Goal: Task Accomplishment & Management: Manage account settings

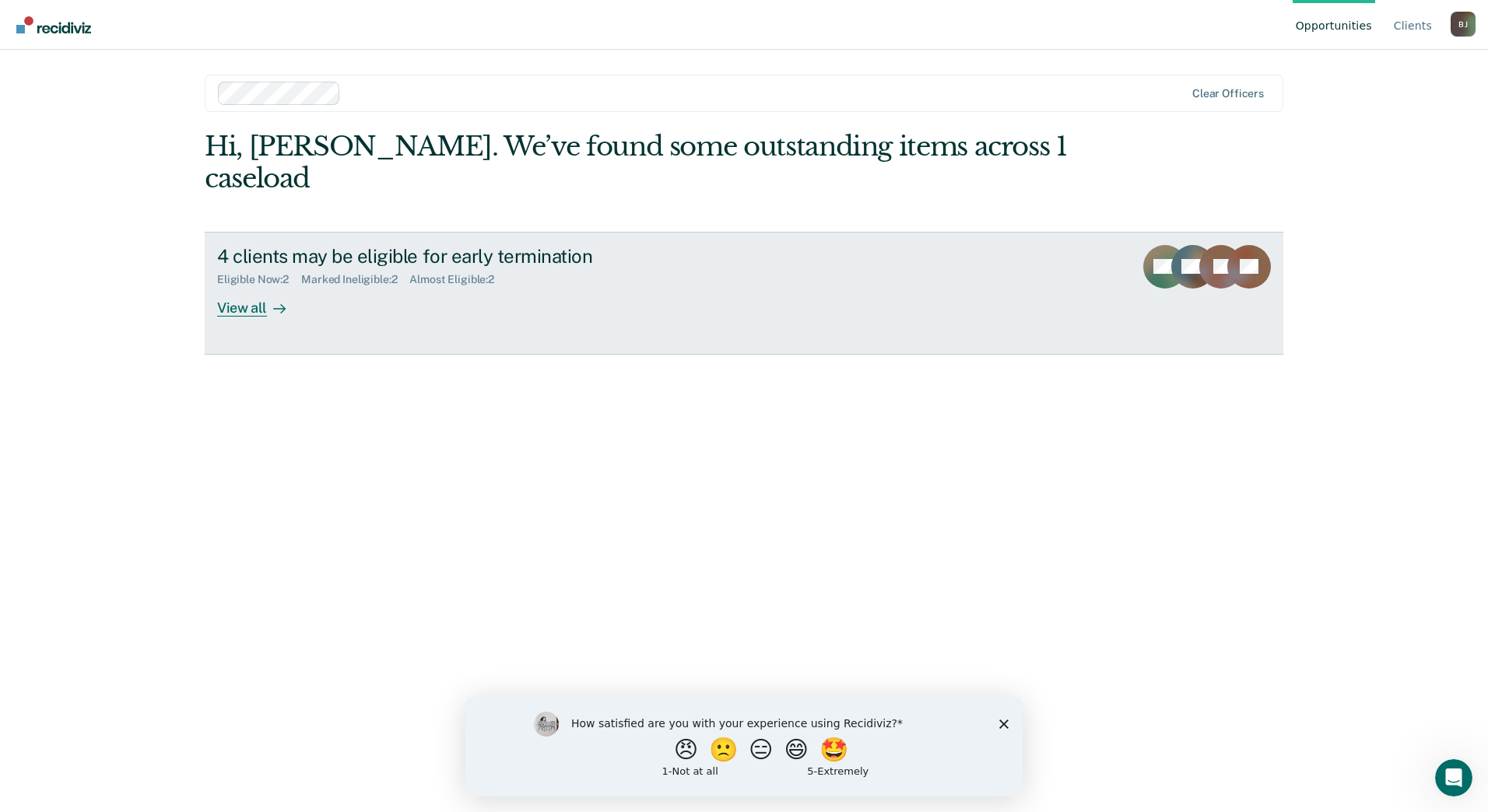
click at [262, 287] on div "View all" at bounding box center [261, 301] width 87 height 30
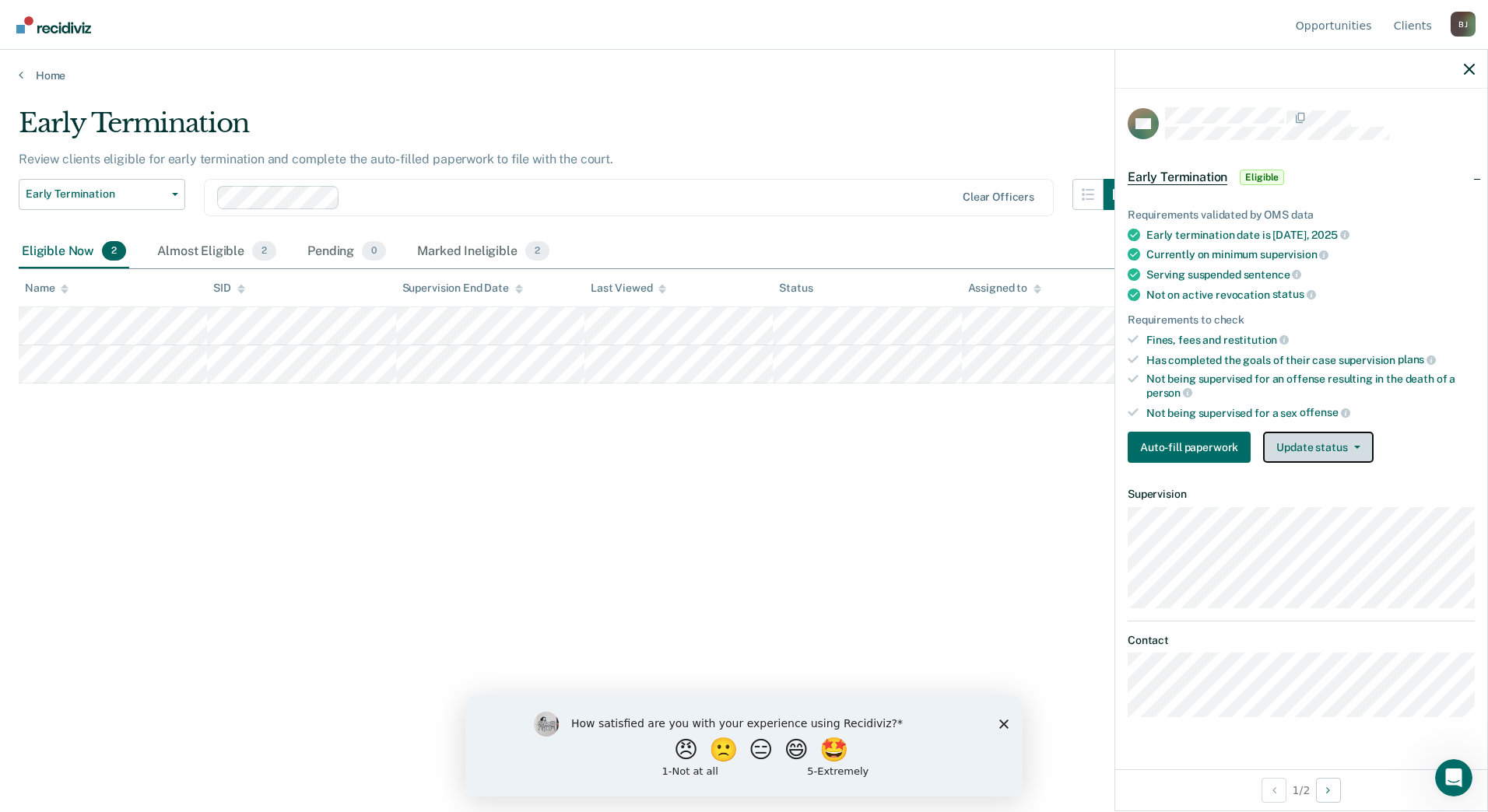
click at [1331, 450] on button "Update status" at bounding box center [1318, 447] width 110 height 31
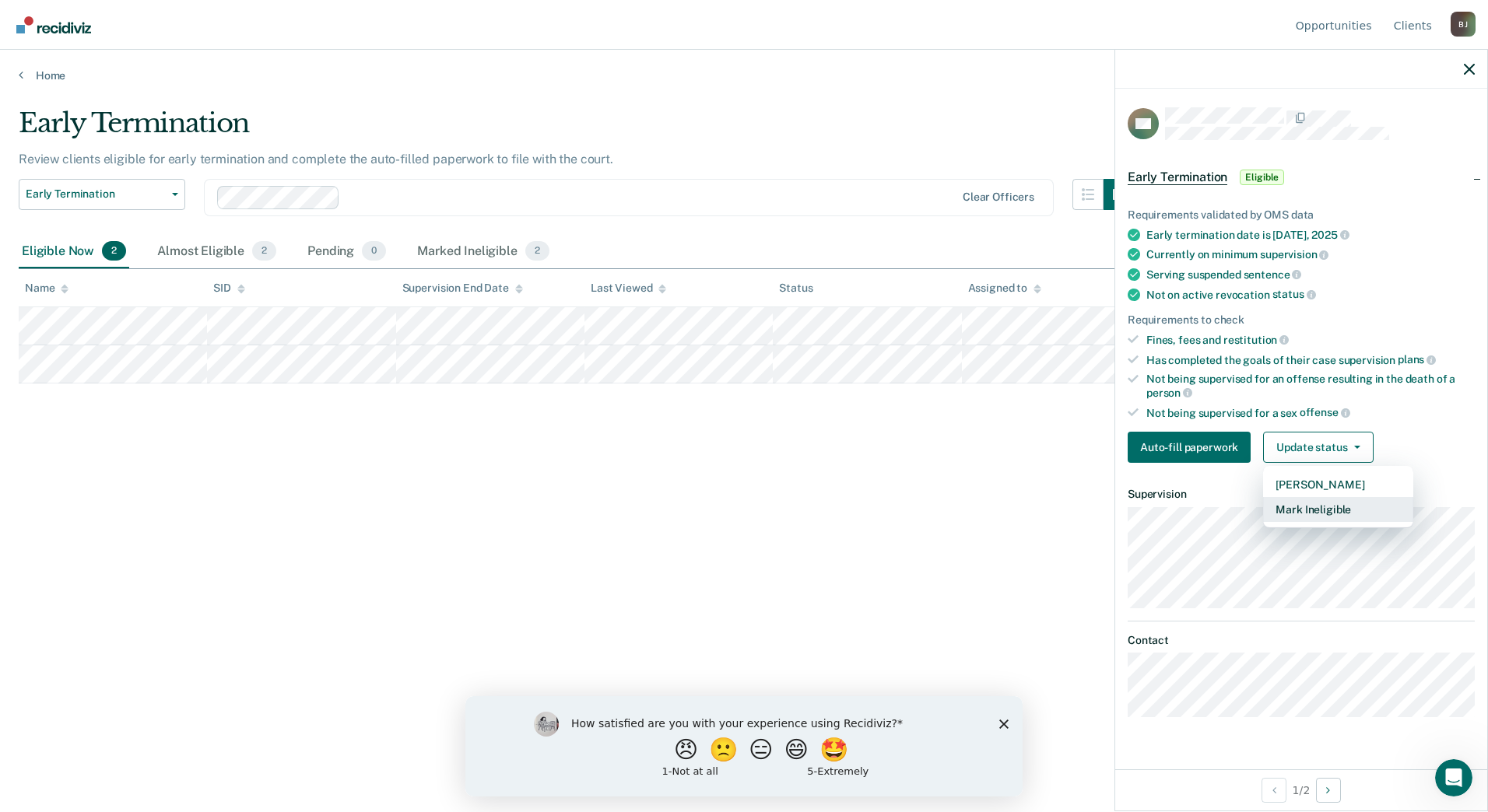
click at [1331, 510] on button "Mark Ineligible" at bounding box center [1338, 509] width 150 height 25
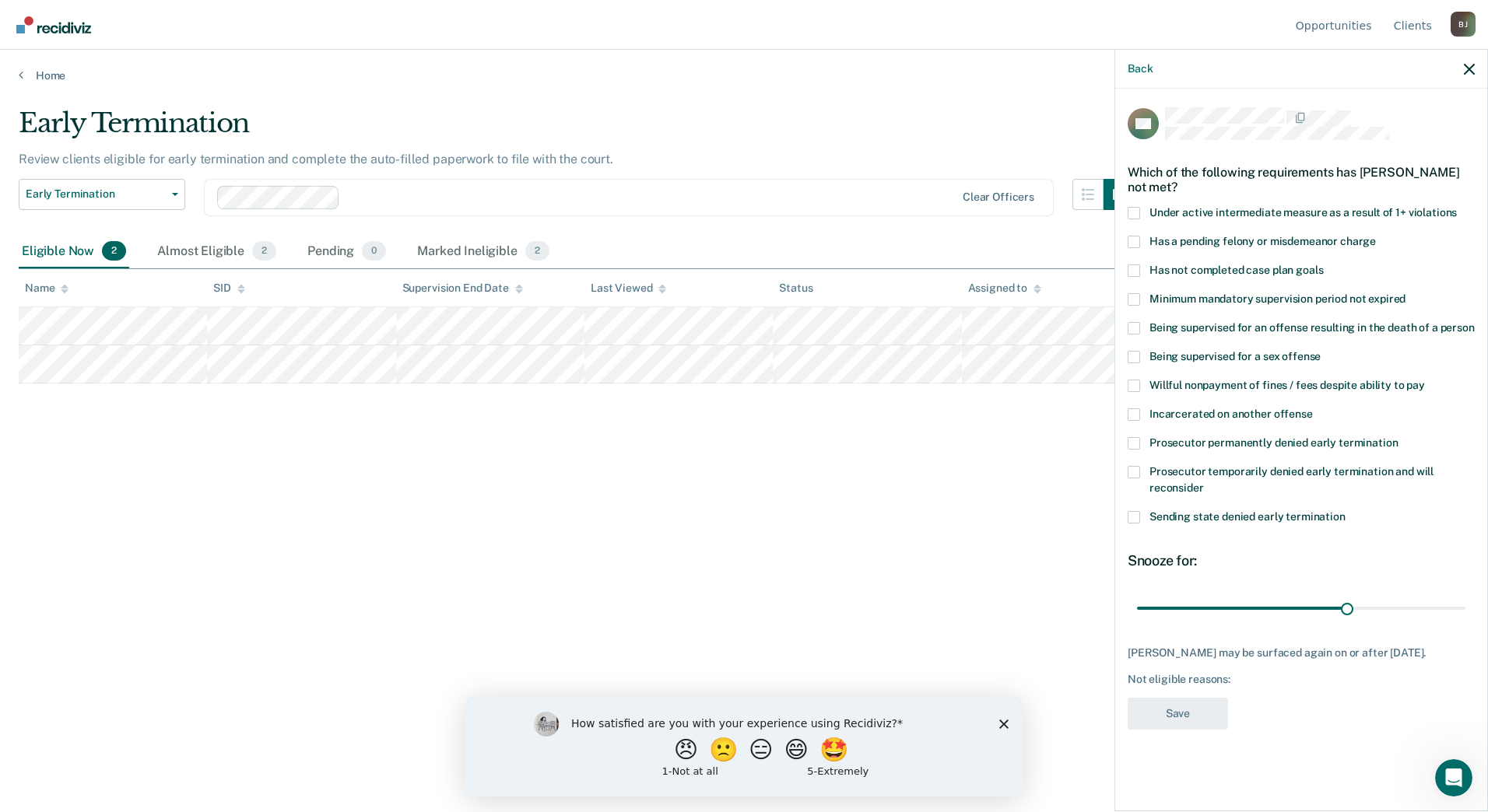
click at [1134, 267] on span at bounding box center [1134, 271] width 12 height 12
click at [1323, 265] on input "Has not completed case plan goals" at bounding box center [1323, 265] width 0 height 0
click at [1134, 382] on span at bounding box center [1134, 386] width 12 height 12
click at [1425, 380] on input "Willful nonpayment of fines / fees despite ability to pay" at bounding box center [1425, 380] width 0 height 0
drag, startPoint x: 1346, startPoint y: 612, endPoint x: 1486, endPoint y: 600, distance: 140.5
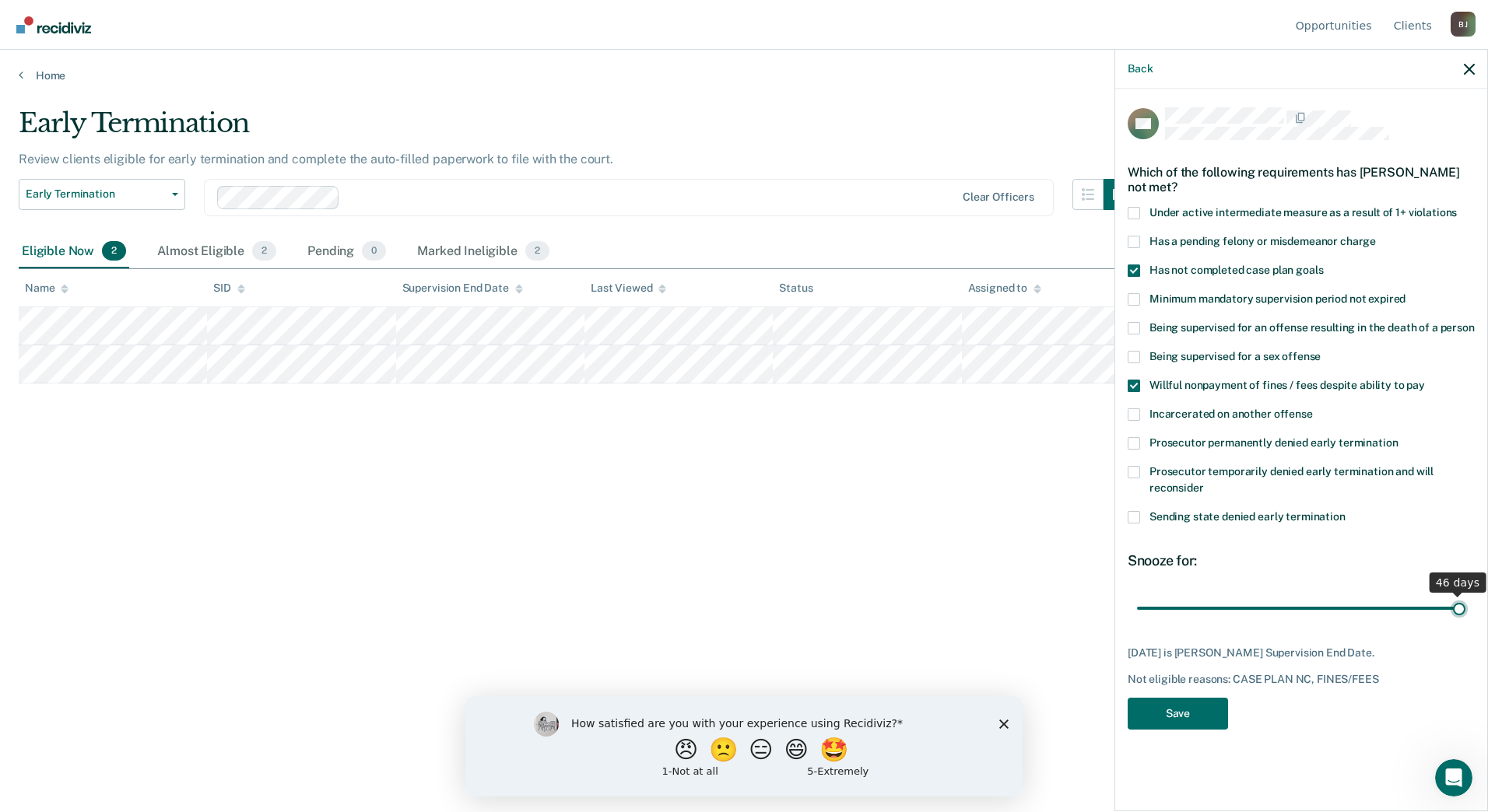
type input "46"
click at [1465, 600] on input "range" at bounding box center [1301, 607] width 329 height 27
click at [1195, 714] on button "Save" at bounding box center [1178, 714] width 100 height 32
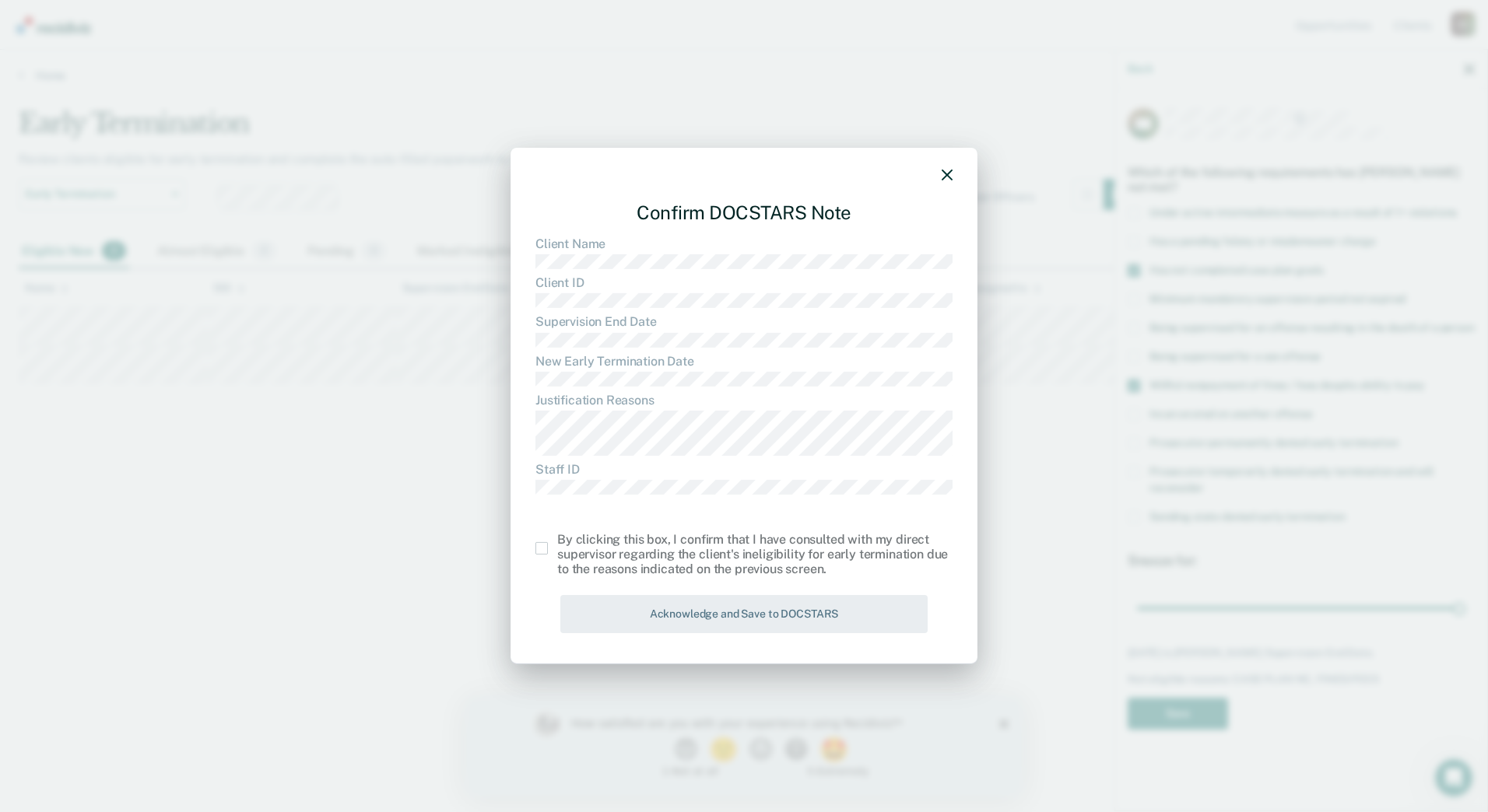
click at [548, 549] on label at bounding box center [546, 548] width 22 height 12
click at [557, 542] on input "checkbox" at bounding box center [557, 542] width 0 height 0
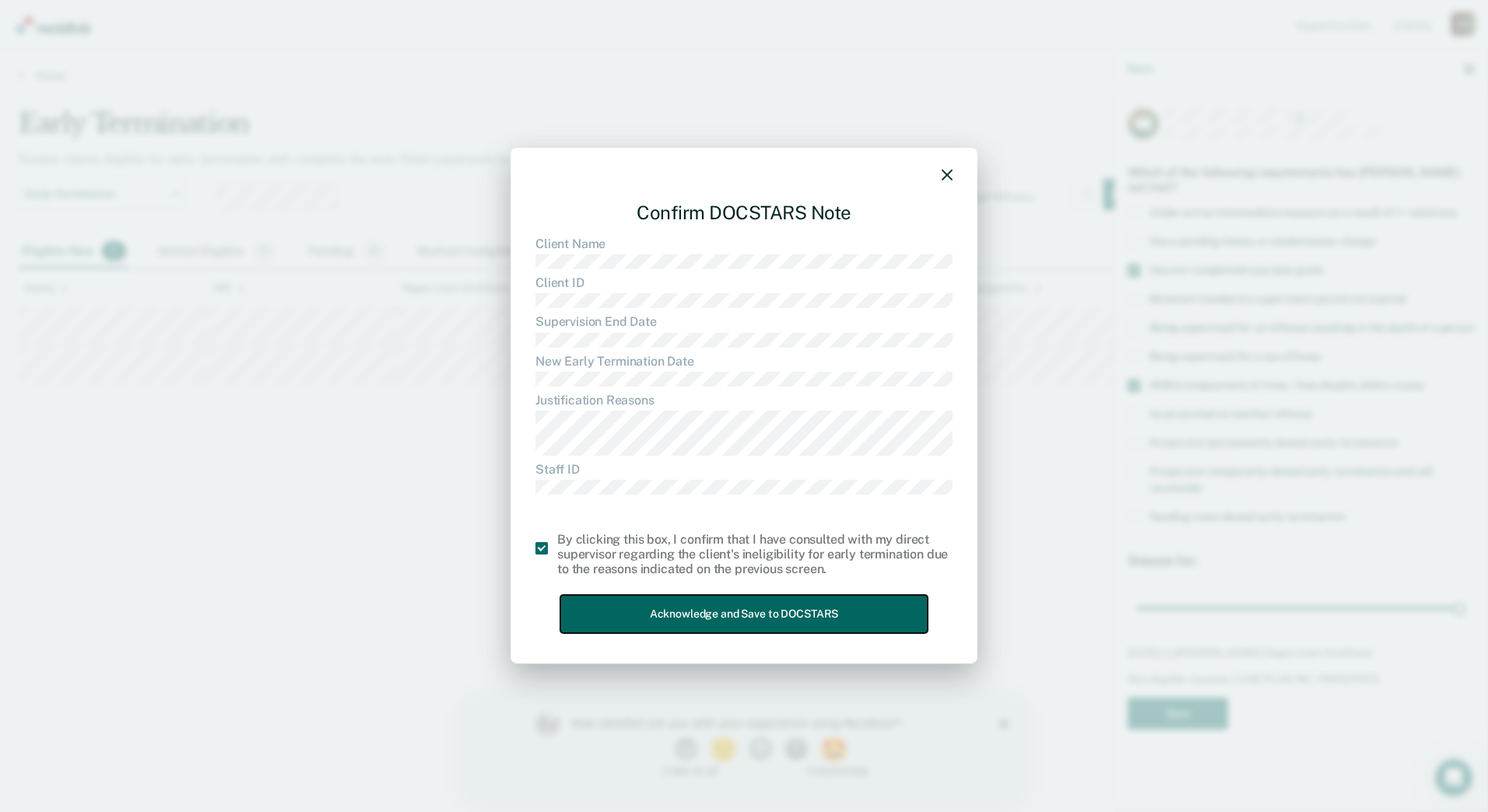
click at [658, 606] on button "Acknowledge and Save to DOCSTARS" at bounding box center [744, 614] width 367 height 38
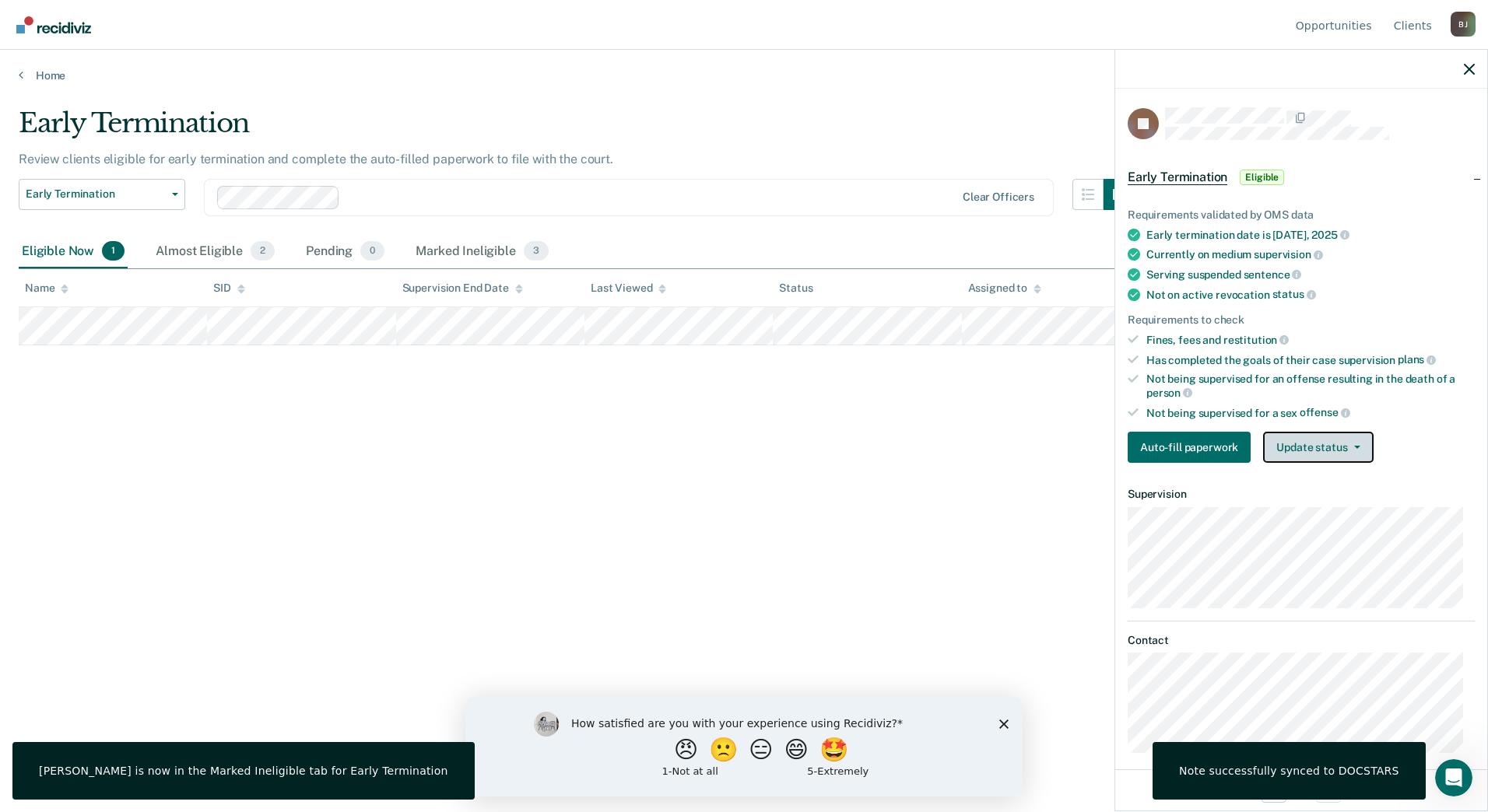
click at [1281, 449] on button "Update status" at bounding box center [1318, 447] width 110 height 31
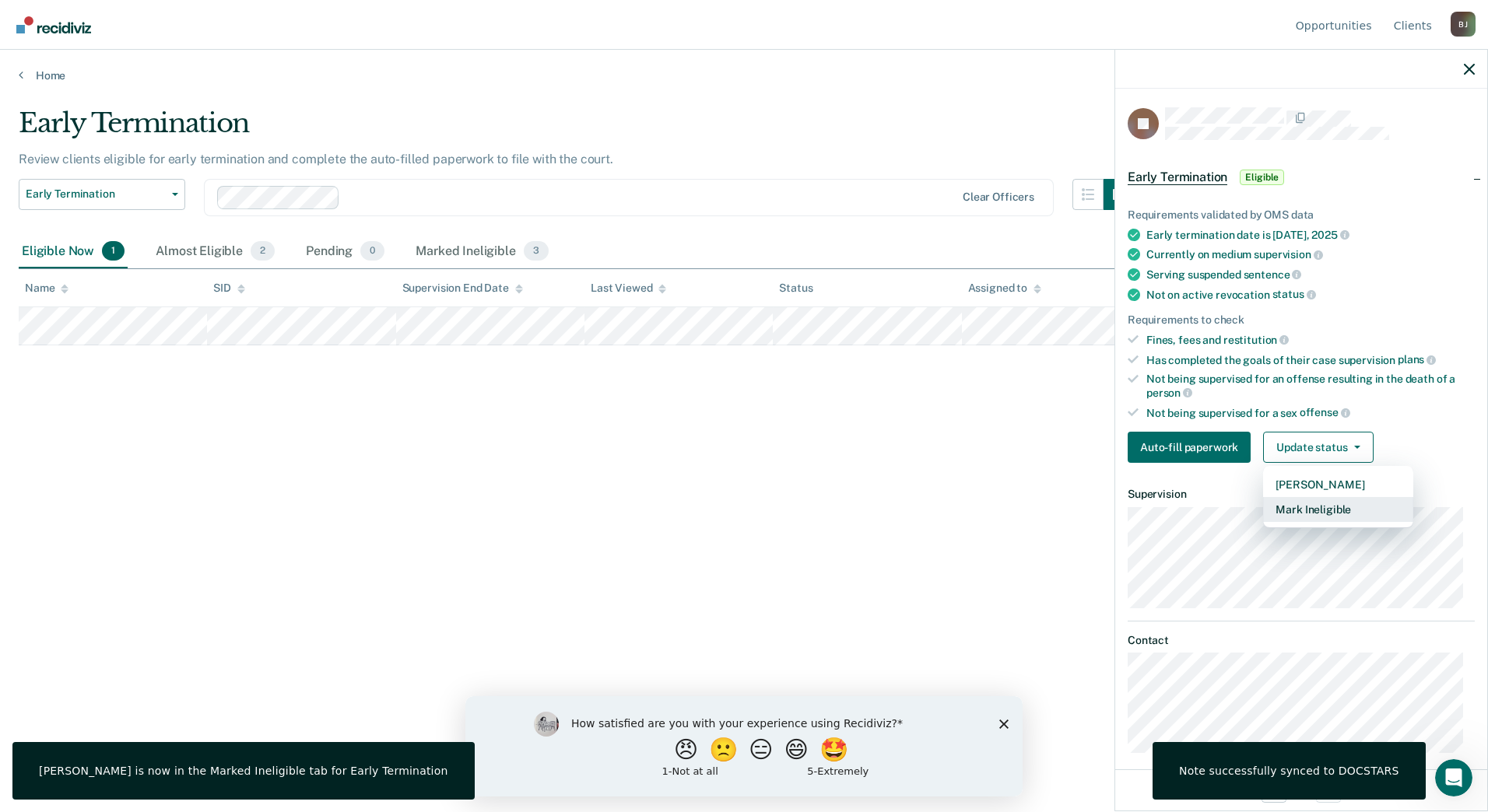
click at [1299, 504] on button "Mark Ineligible" at bounding box center [1338, 509] width 150 height 25
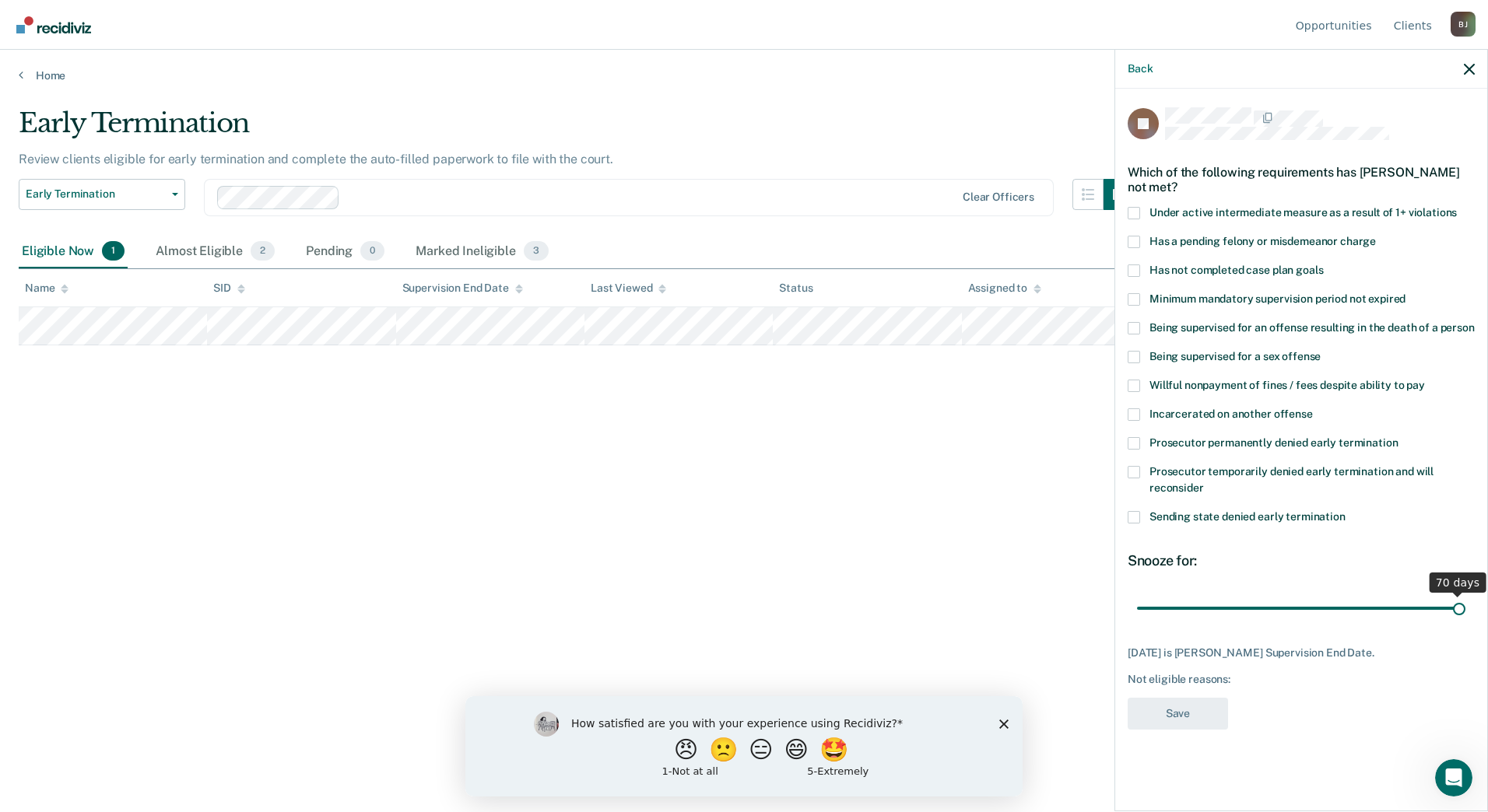
drag, startPoint x: 1275, startPoint y: 607, endPoint x: 1491, endPoint y: 577, distance: 218.1
type input "70"
click at [1465, 594] on input "range" at bounding box center [1301, 607] width 329 height 27
click at [1137, 386] on span at bounding box center [1134, 386] width 12 height 12
click at [1425, 380] on input "Willful nonpayment of fines / fees despite ability to pay" at bounding box center [1425, 380] width 0 height 0
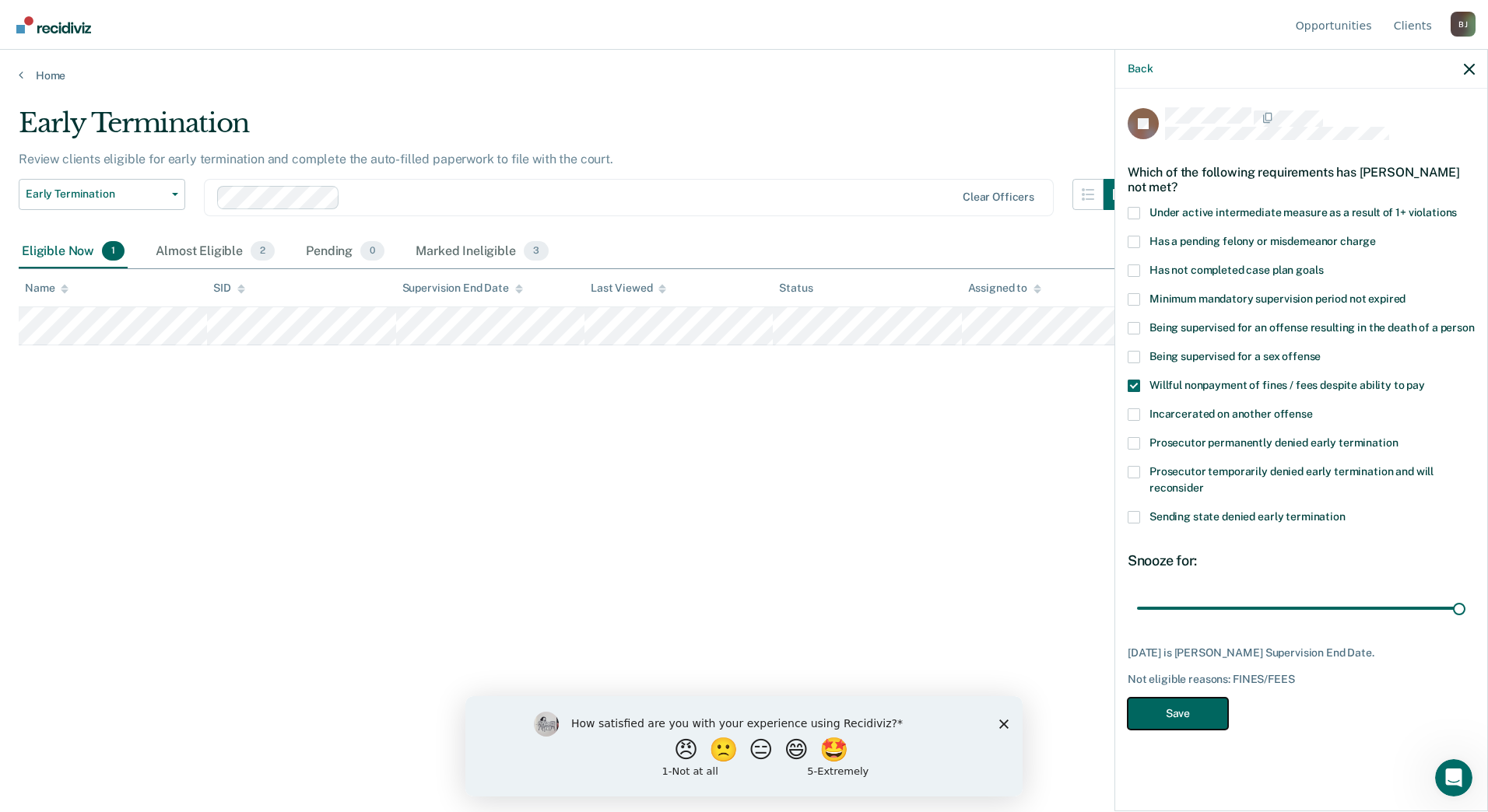
click at [1192, 707] on button "Save" at bounding box center [1178, 714] width 100 height 32
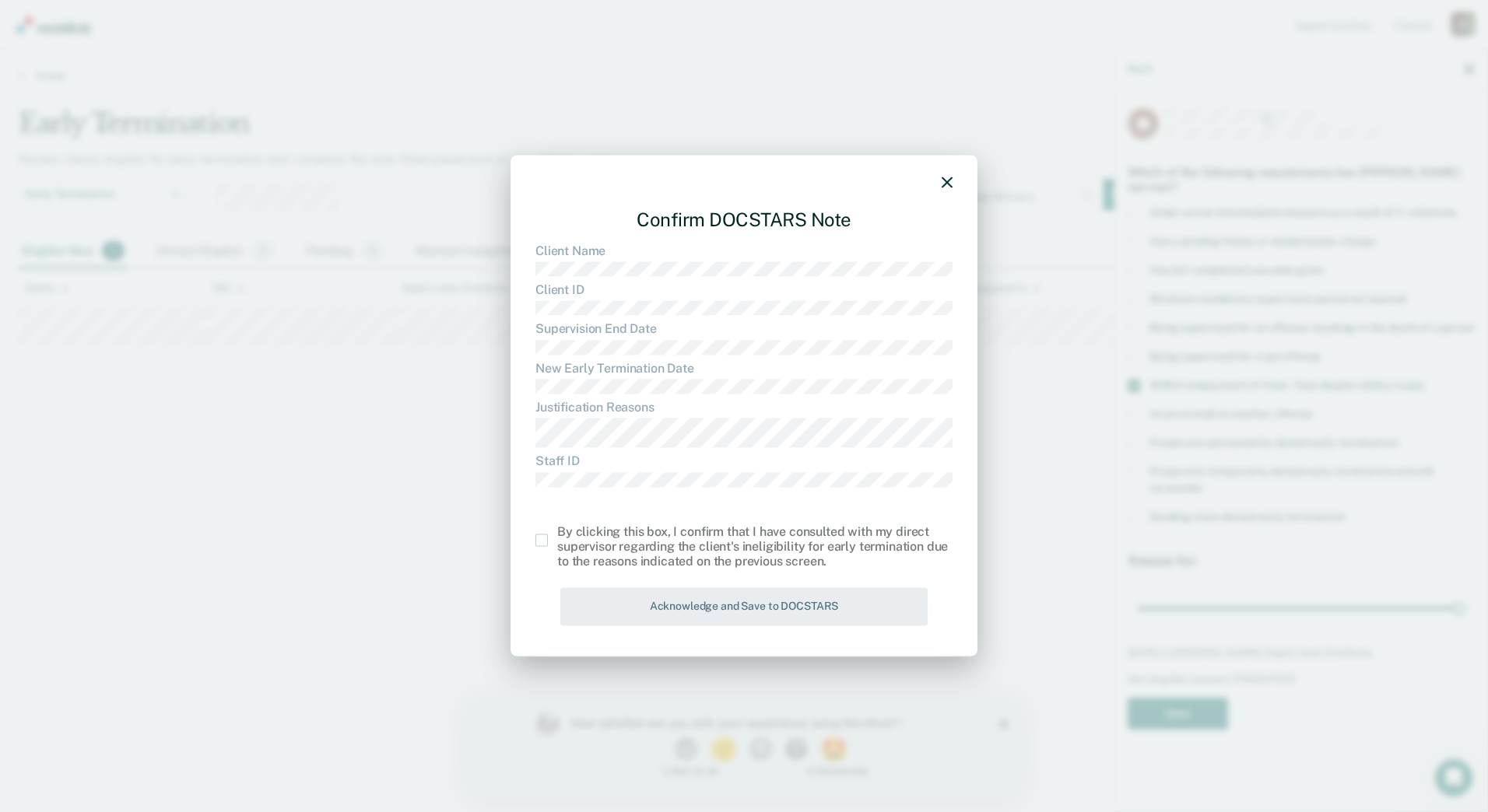
click at [560, 540] on div "By clicking this box, I confirm that I have consulted with my direct supervisor…" at bounding box center [755, 547] width 396 height 45
click at [540, 540] on span at bounding box center [541, 540] width 12 height 12
click at [557, 534] on input "checkbox" at bounding box center [557, 534] width 0 height 0
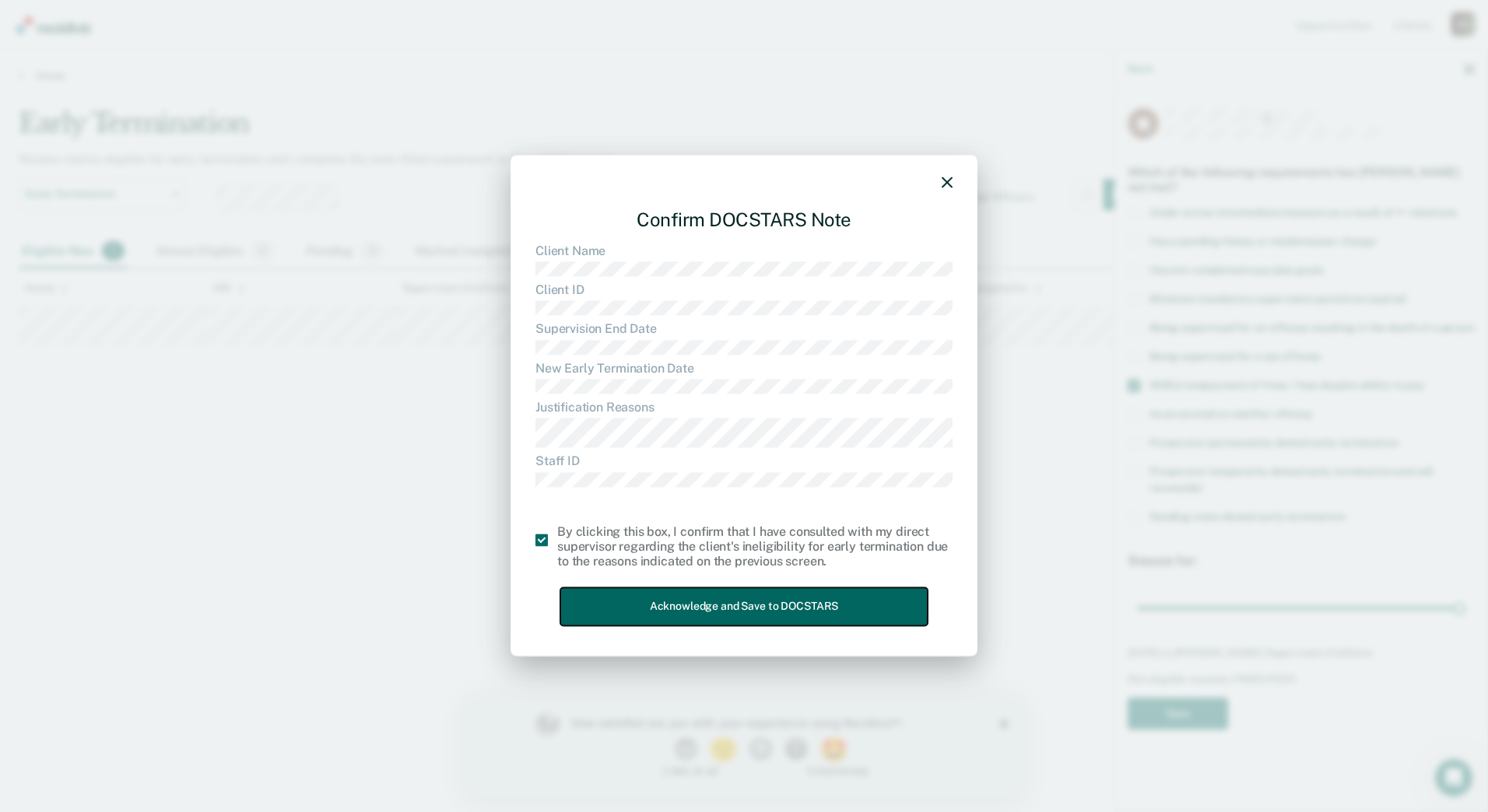
click at [701, 602] on button "Acknowledge and Save to DOCSTARS" at bounding box center [744, 607] width 367 height 38
